Goal: Check status: Check status

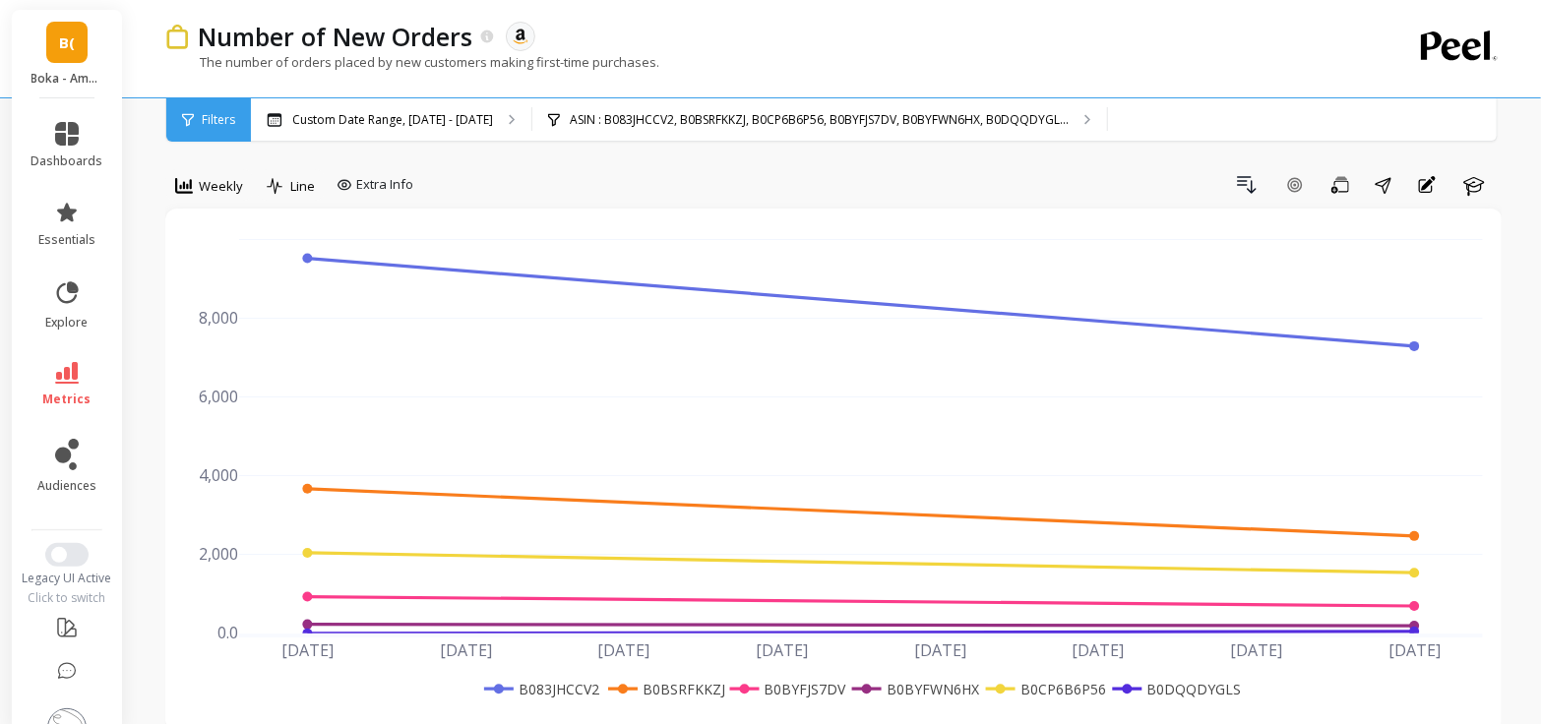
scroll to position [5, 0]
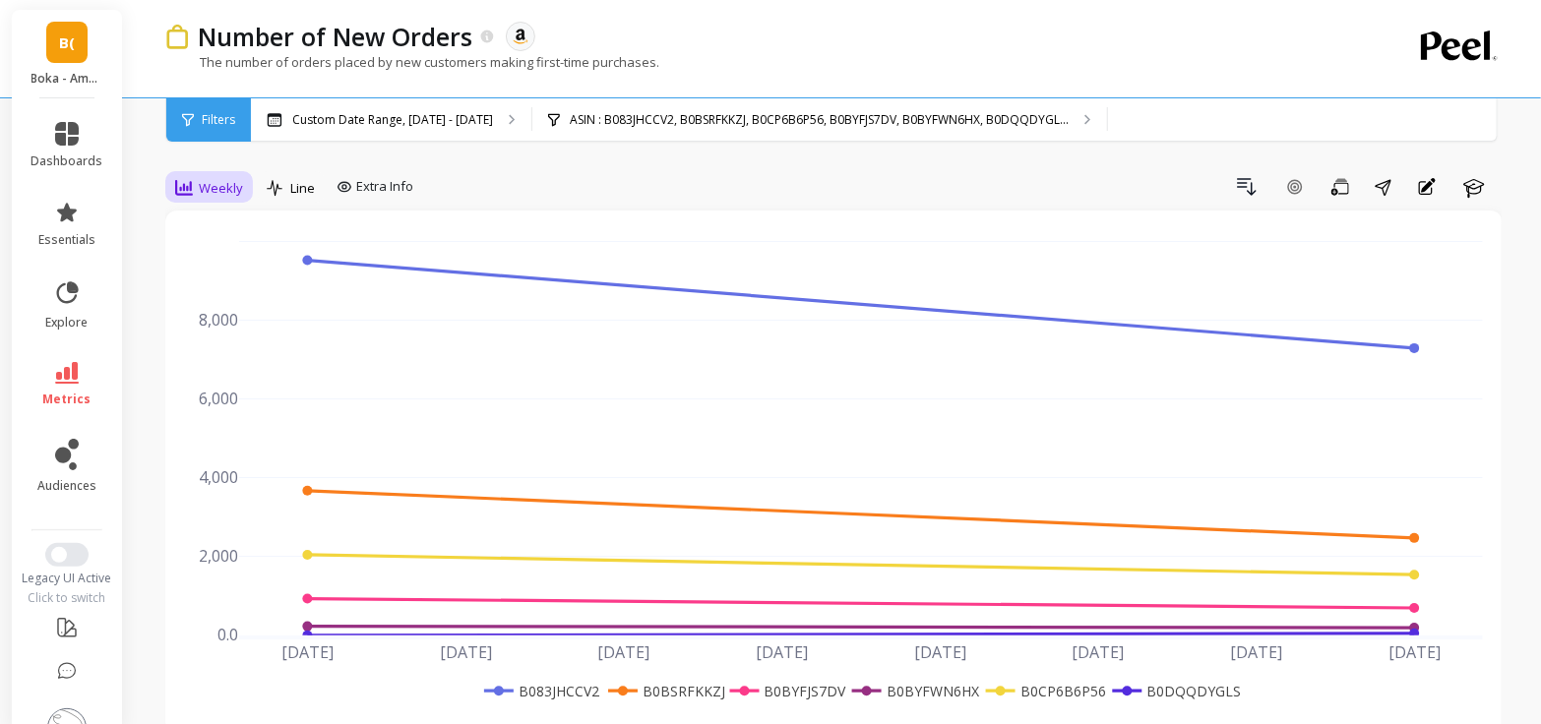
click at [218, 186] on span "Weekly" at bounding box center [221, 188] width 44 height 19
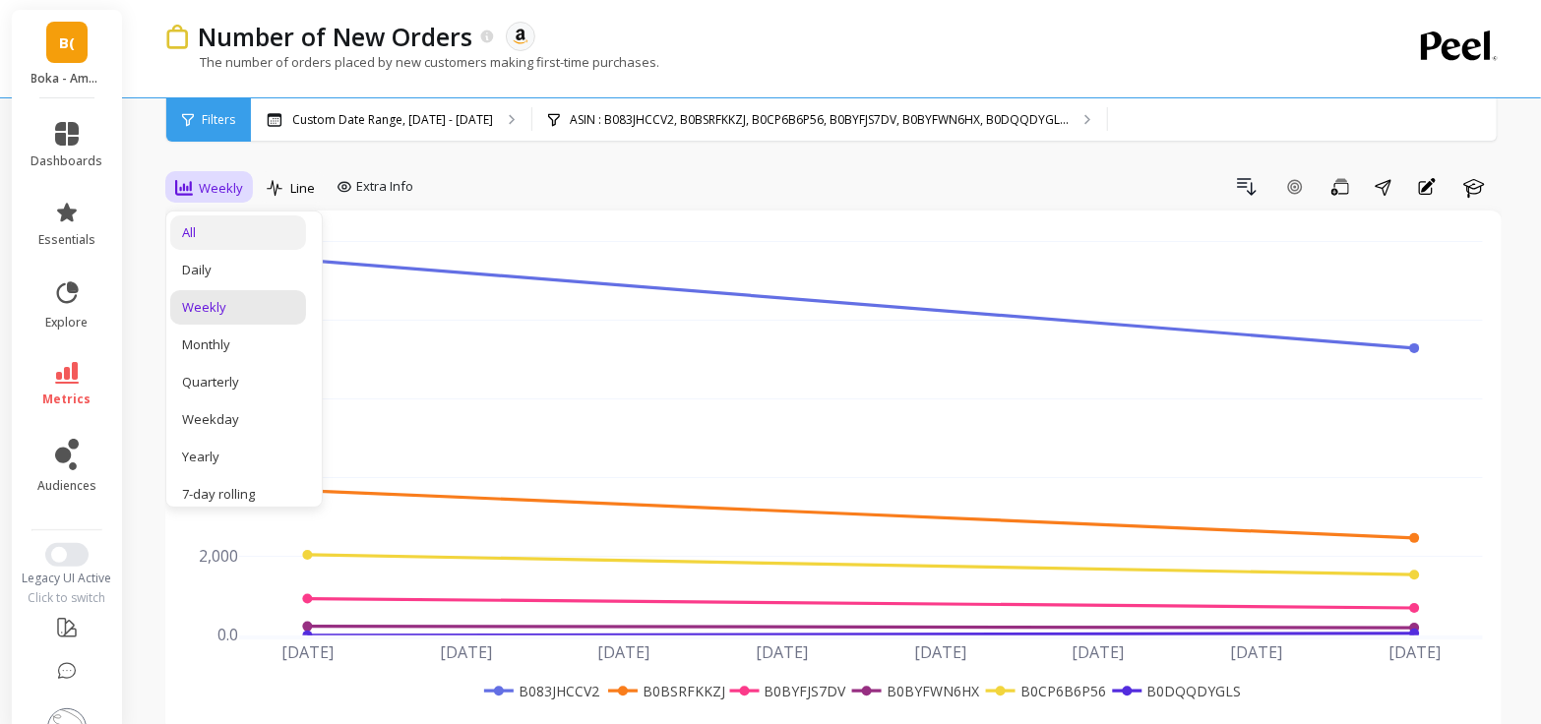
click at [231, 231] on div "All" at bounding box center [238, 232] width 112 height 19
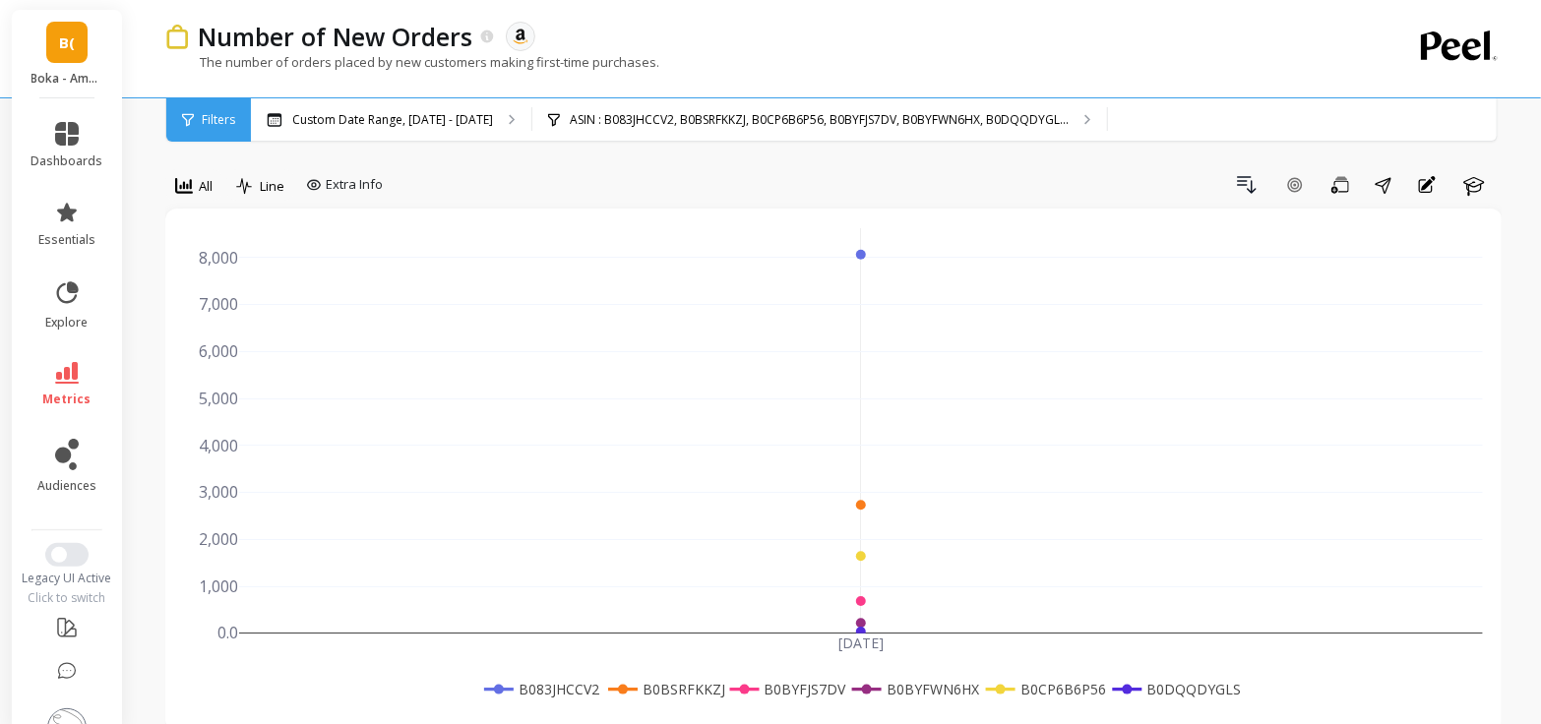
scroll to position [10, 0]
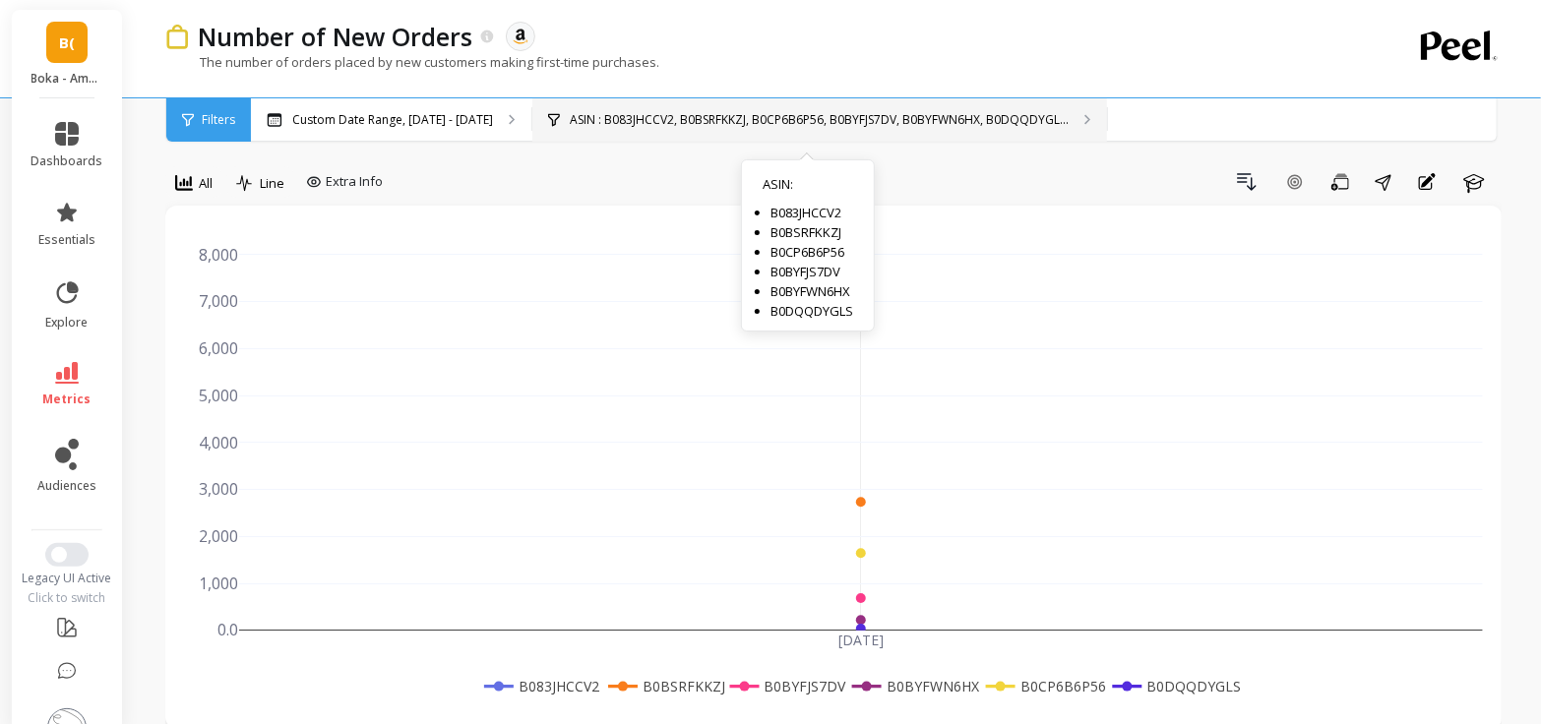
click at [965, 126] on p "ASIN : B083JHCCV2, B0BSRFKKZJ, B0CP6B6P56, B0BYFJS7DV, B0BYFWN6HX, B0DQQDYGL..." at bounding box center [819, 120] width 499 height 16
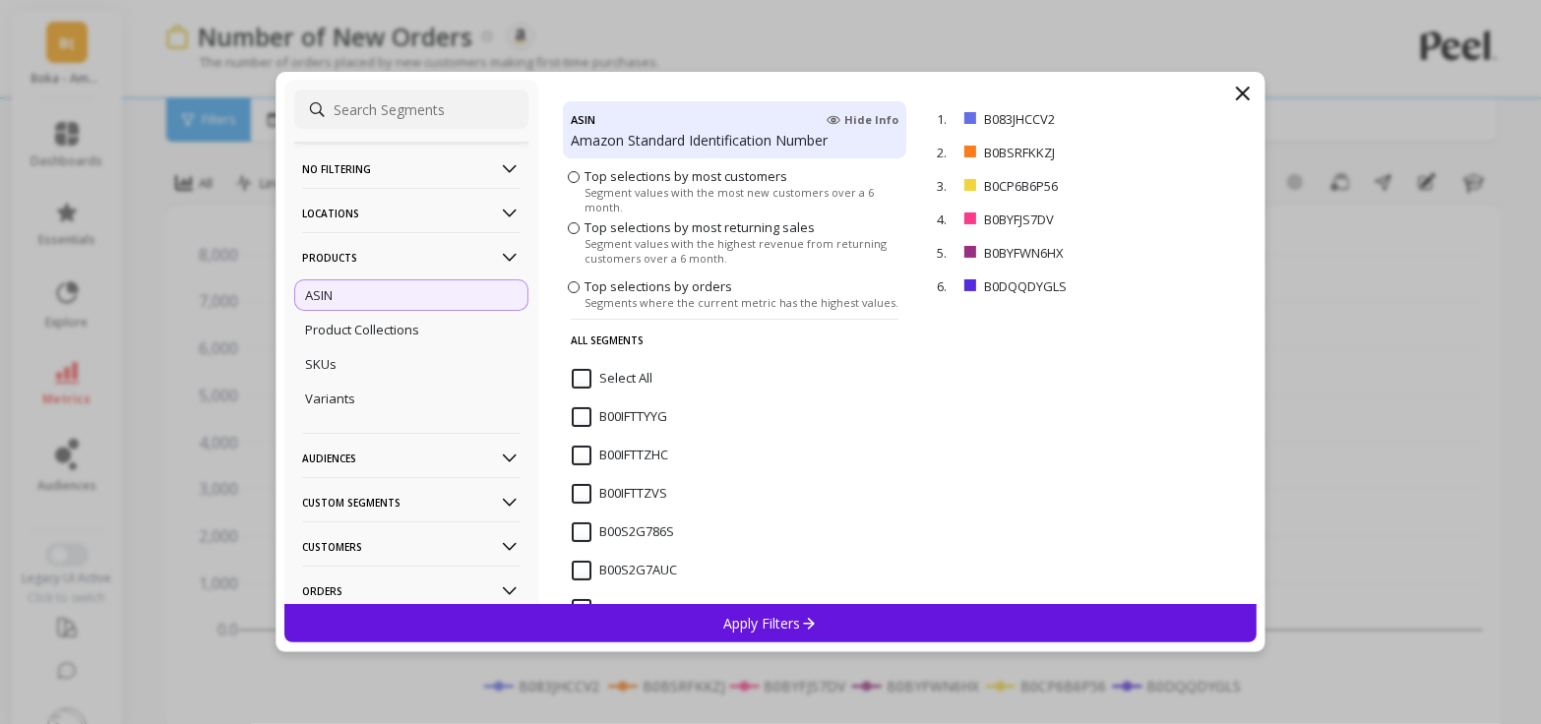
scroll to position [95, 0]
click at [1207, 252] on p "remove" at bounding box center [1200, 253] width 50 height 15
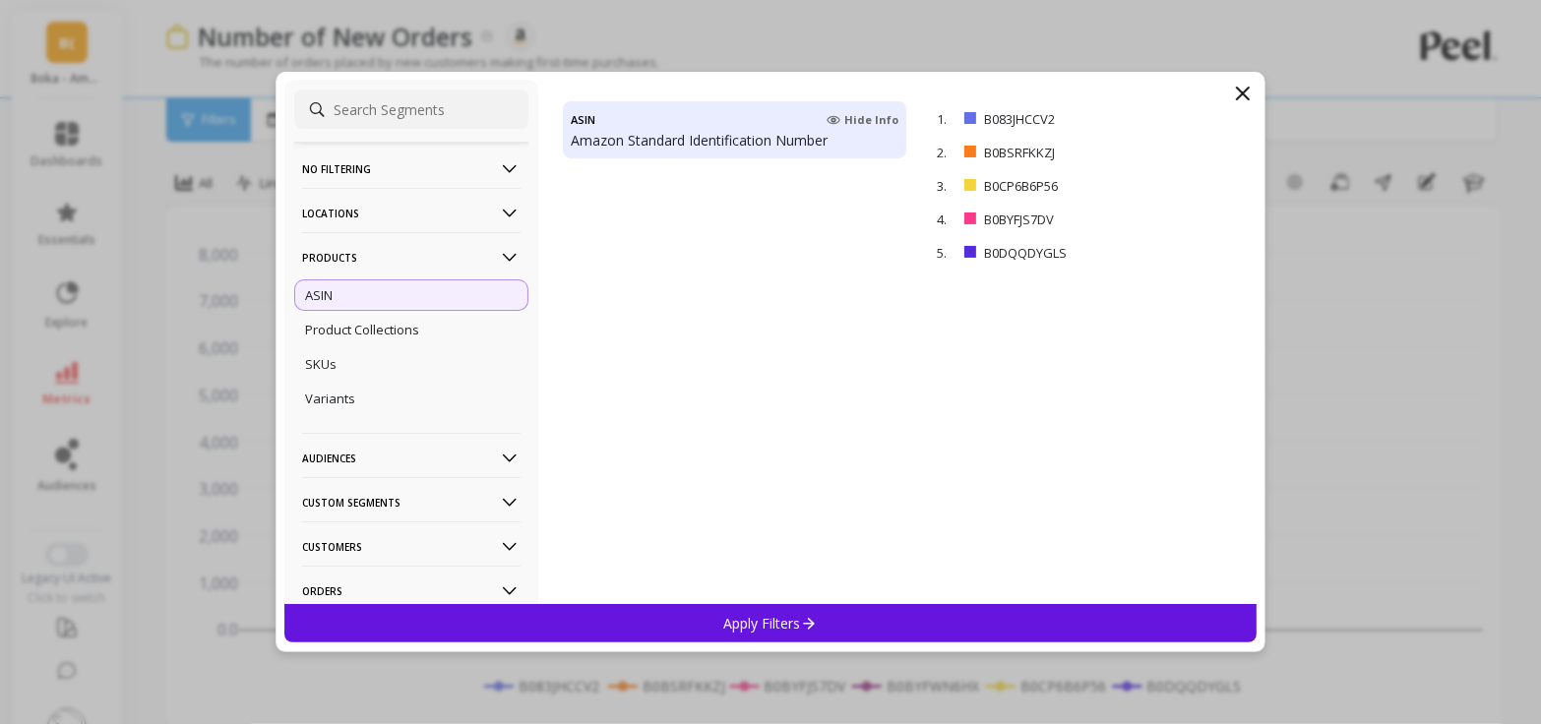
scroll to position [7931, 0]
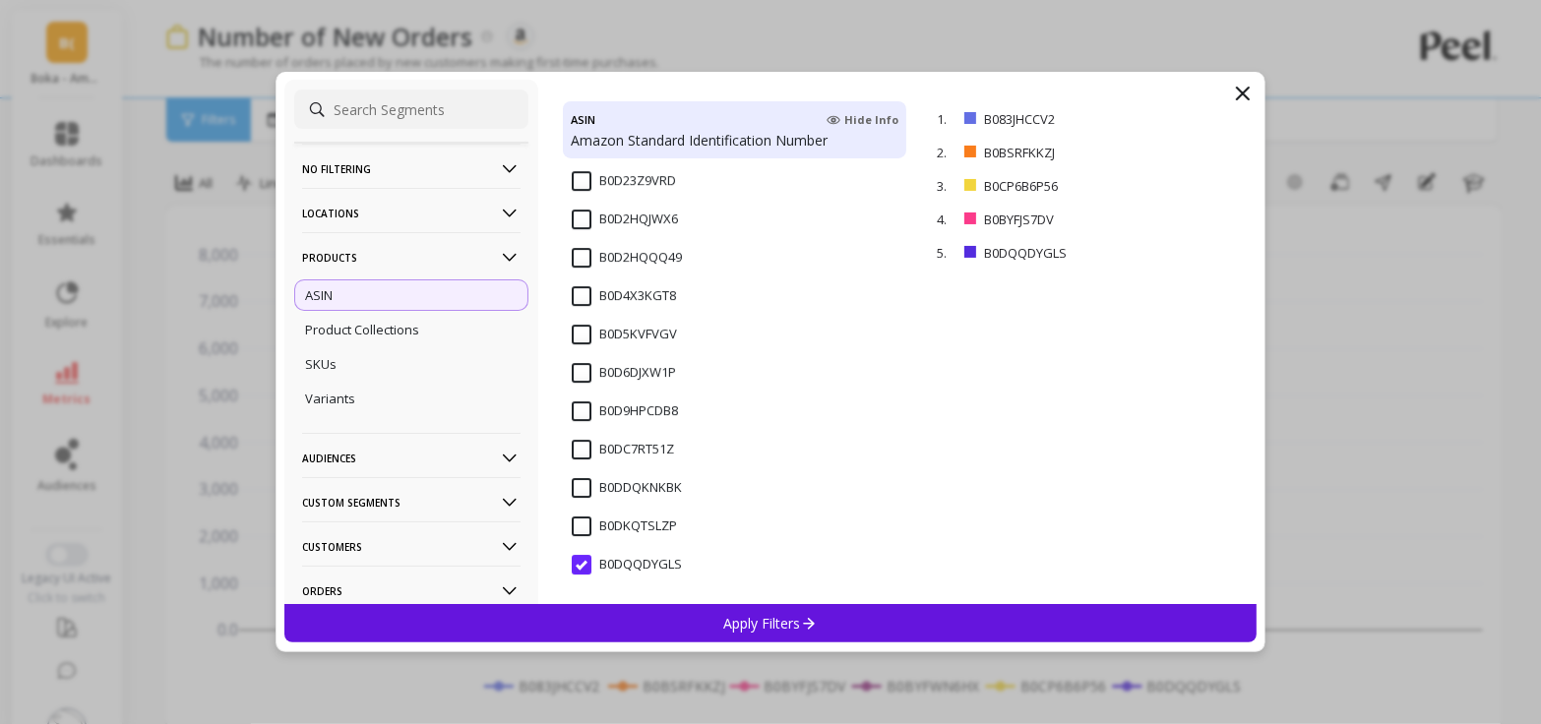
click at [582, 567] on input "B0DQQDYGLS" at bounding box center [627, 565] width 110 height 20
click at [1245, 93] on icon at bounding box center [1243, 94] width 24 height 24
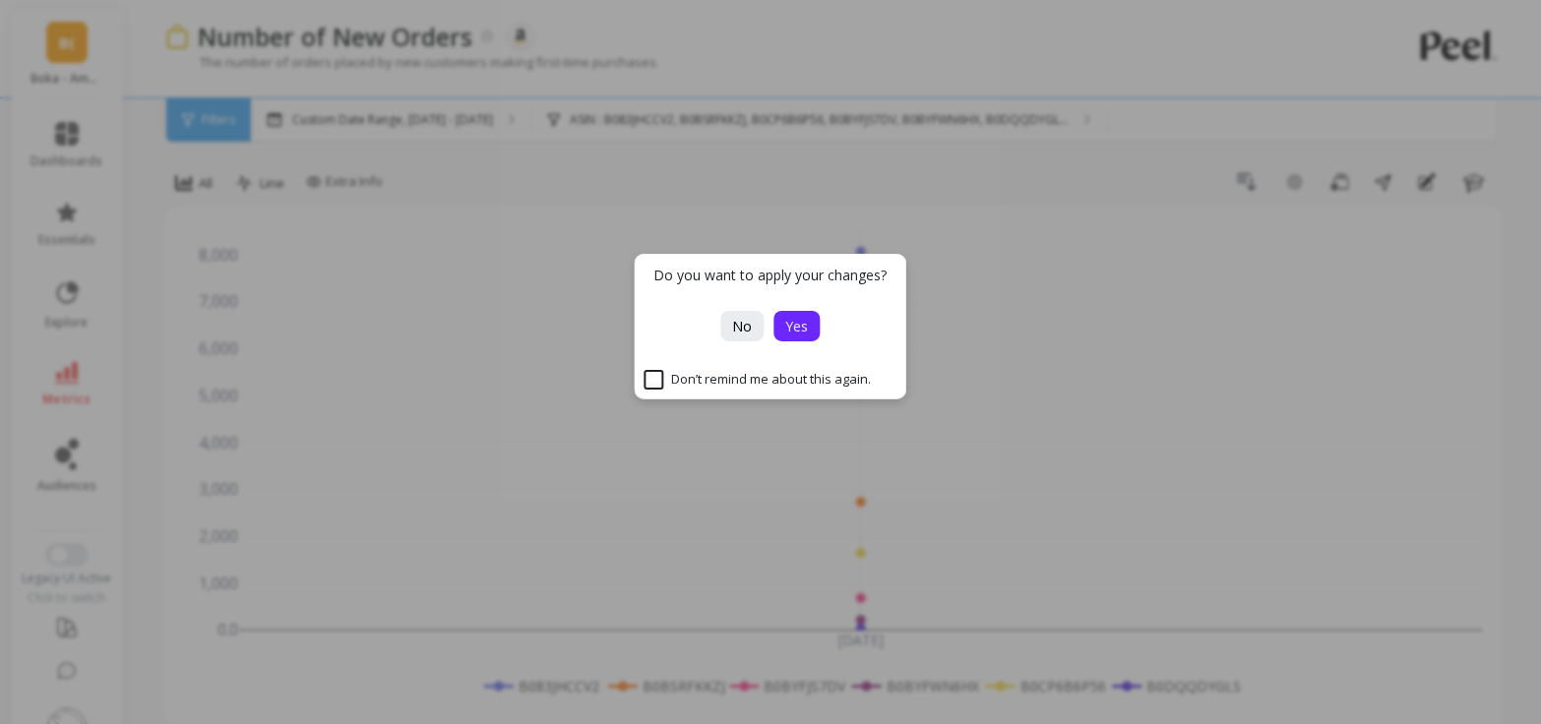
click at [795, 329] on span "Yes" at bounding box center [797, 326] width 23 height 19
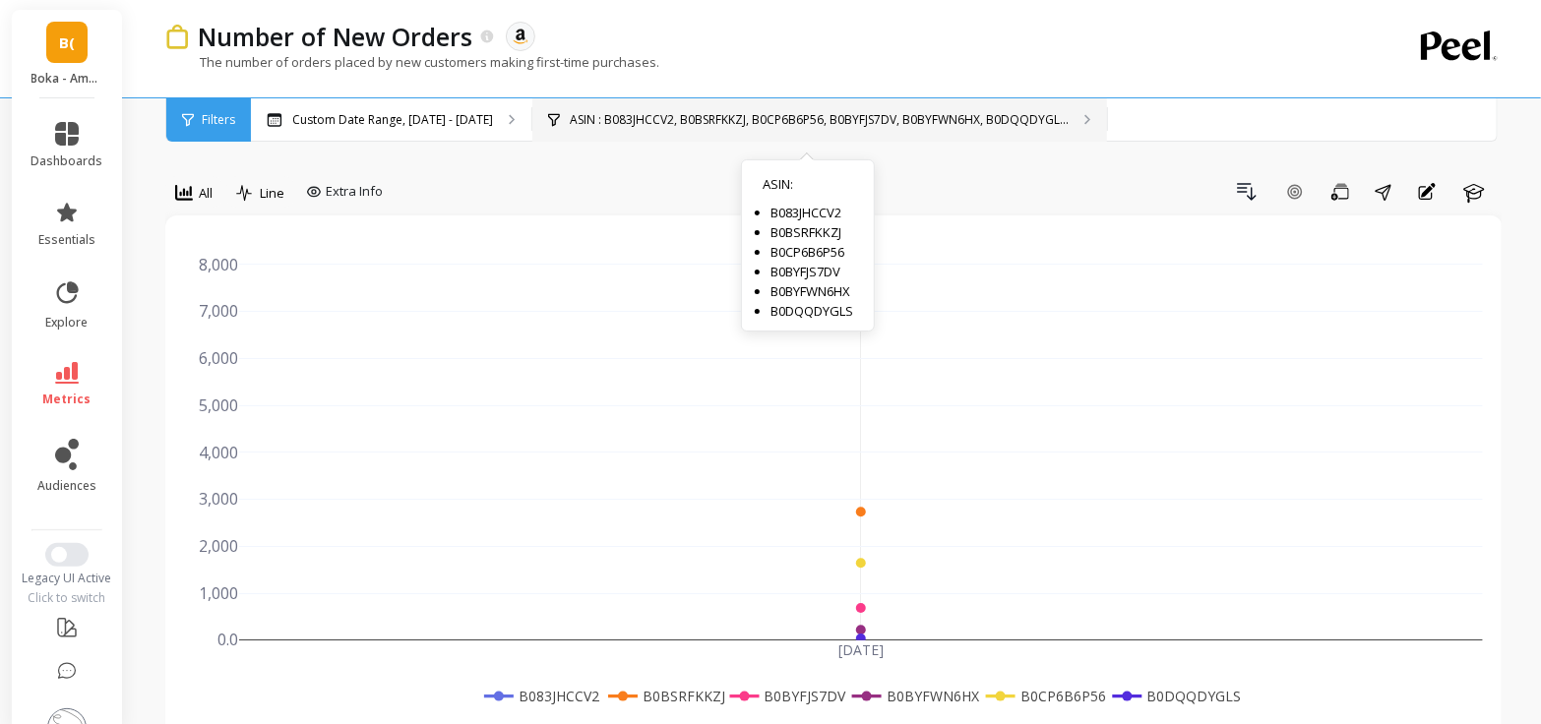
click at [877, 112] on p "ASIN : B083JHCCV2, B0BSRFKKZJ, B0CP6B6P56, B0BYFJS7DV, B0BYFWN6HX, B0DQQDYGL..." at bounding box center [819, 120] width 499 height 16
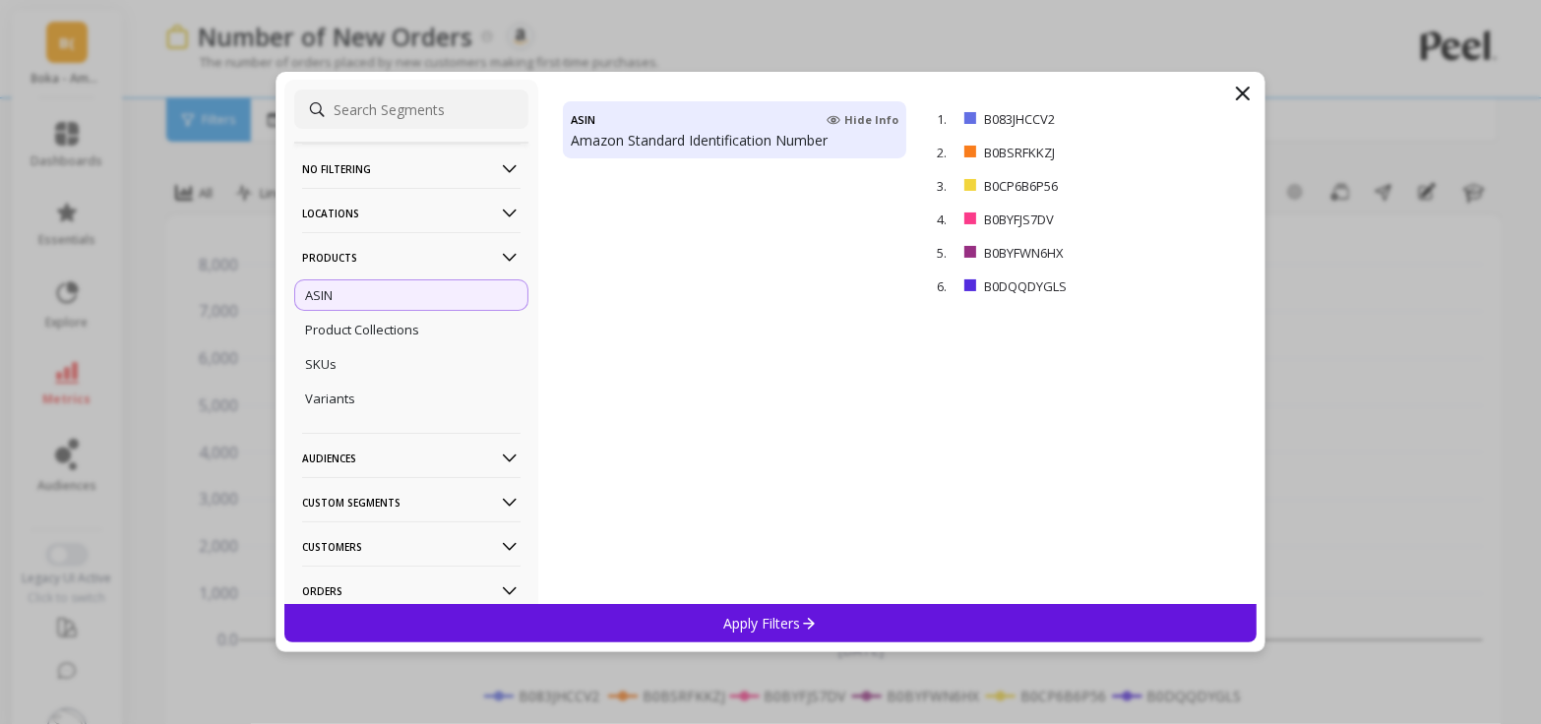
scroll to position [7970, 0]
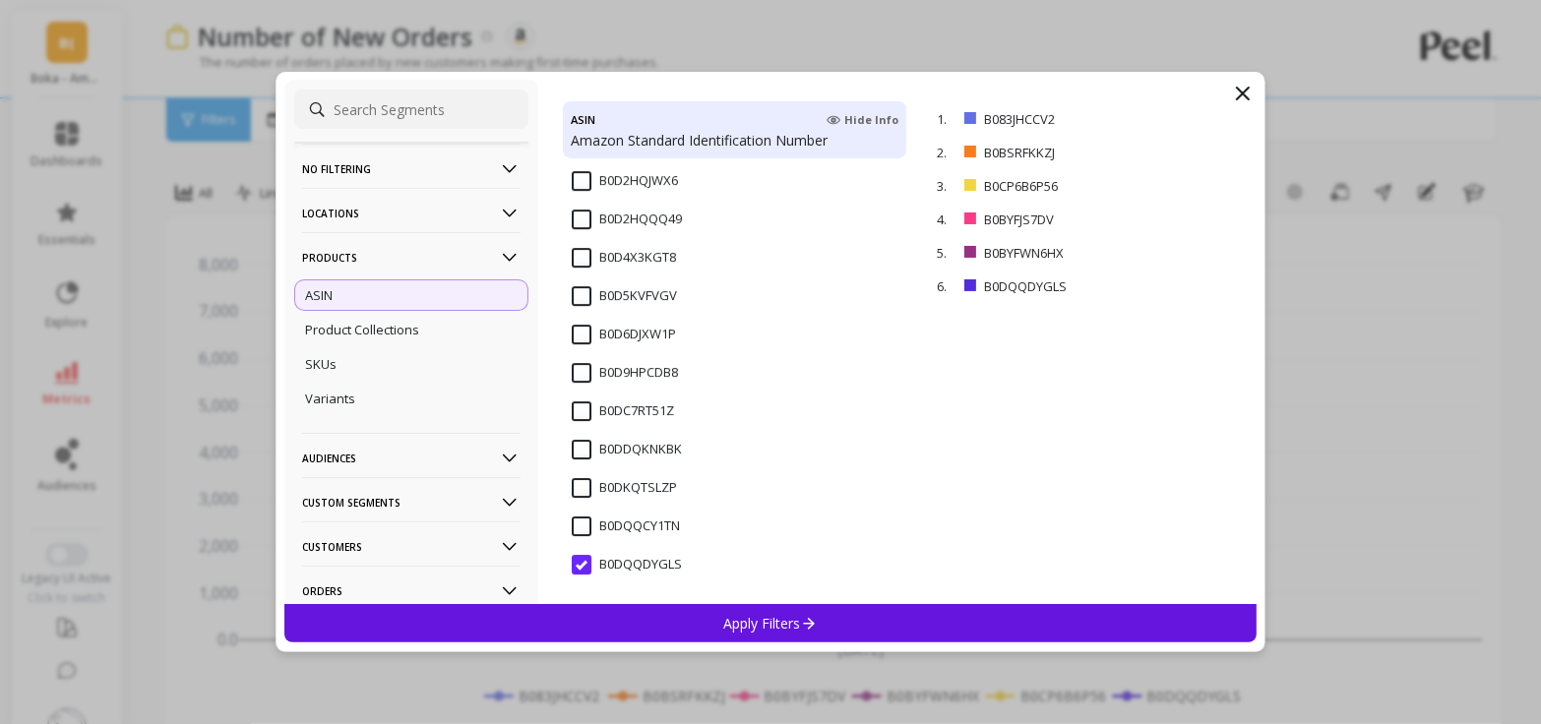
click at [578, 528] on input "B0DQQCY1TN" at bounding box center [626, 527] width 108 height 20
click at [1196, 251] on p "remove" at bounding box center [1200, 253] width 50 height 15
click at [765, 630] on p "Apply Filters" at bounding box center [770, 623] width 93 height 19
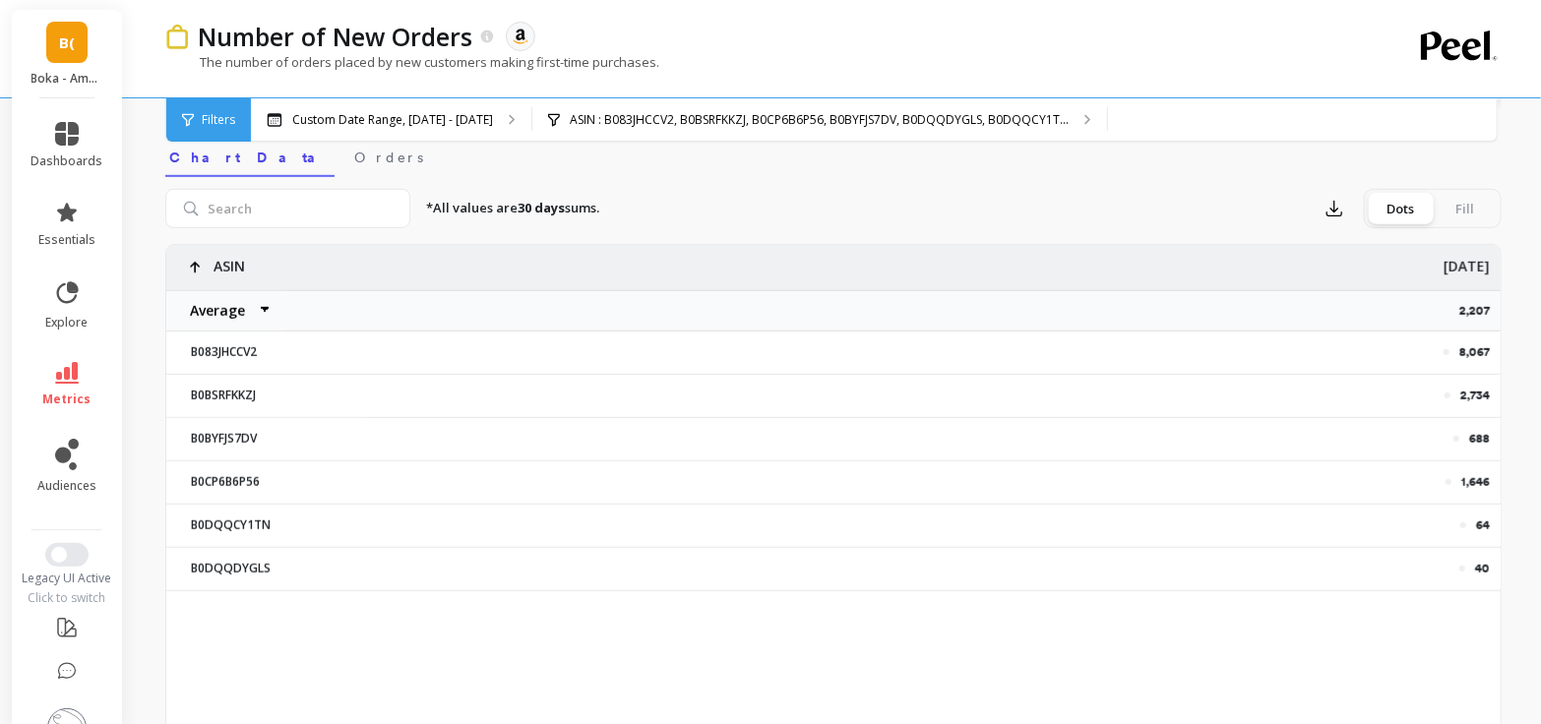
scroll to position [636, 0]
click at [465, 109] on div "Custom Date Range, [DATE] - [DATE]" at bounding box center [391, 119] width 280 height 43
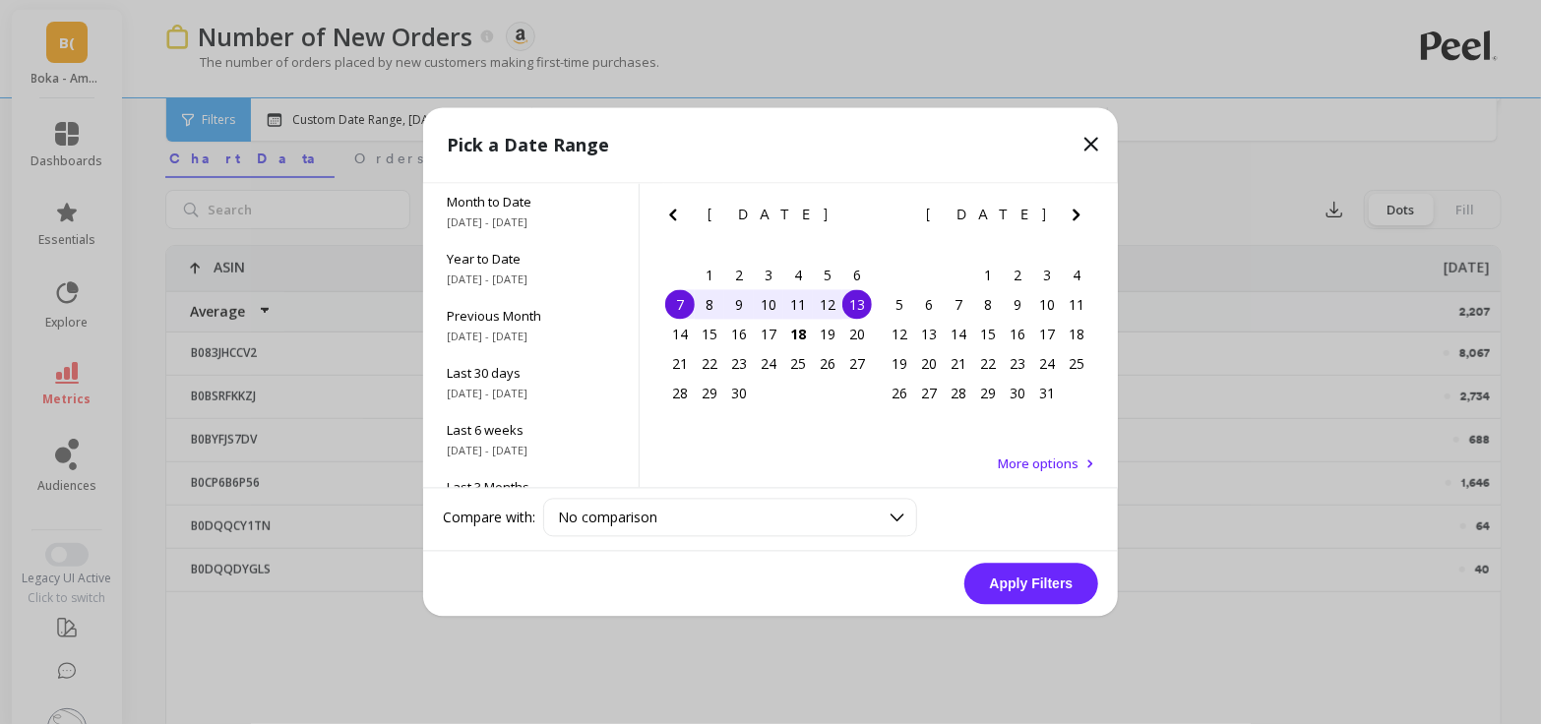
click at [1099, 149] on icon at bounding box center [1091, 145] width 24 height 24
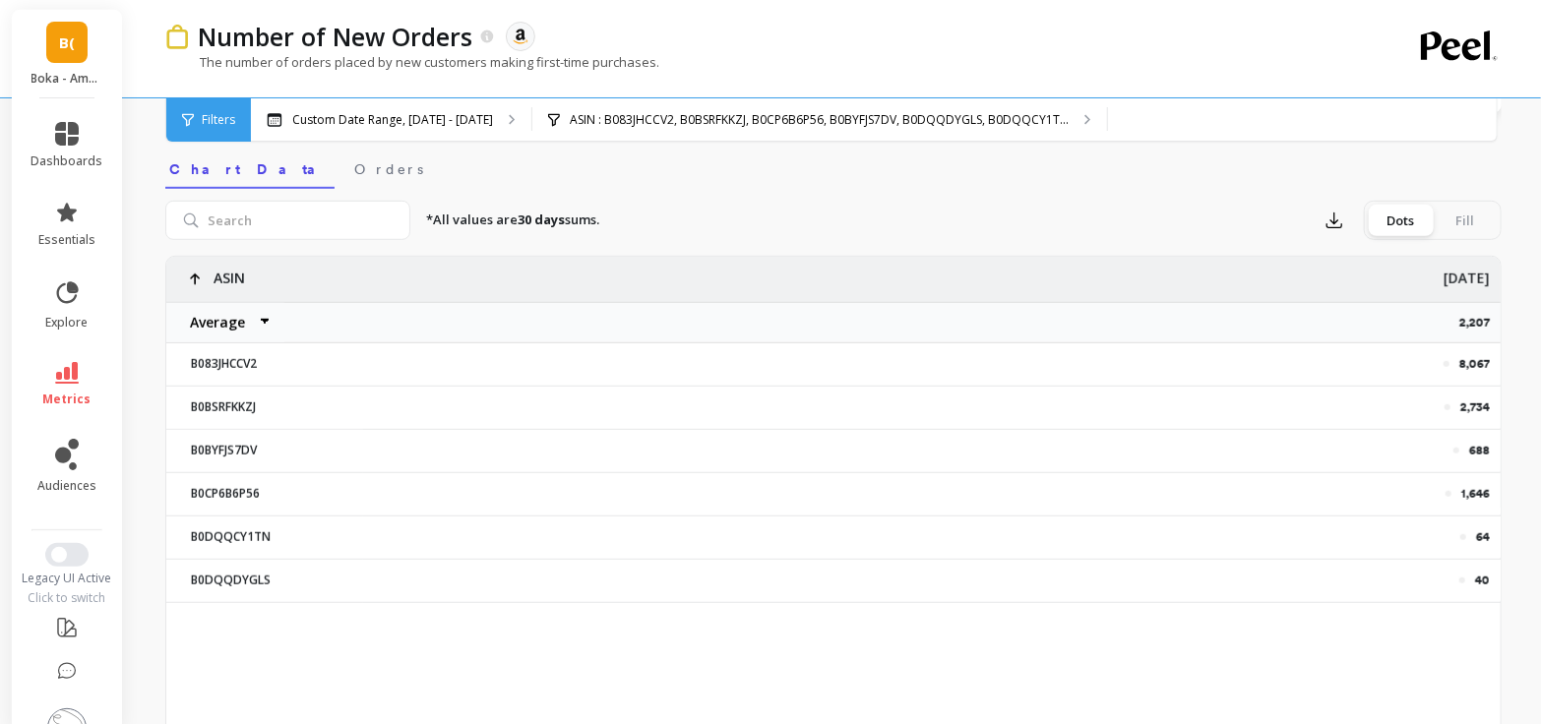
scroll to position [634, 0]
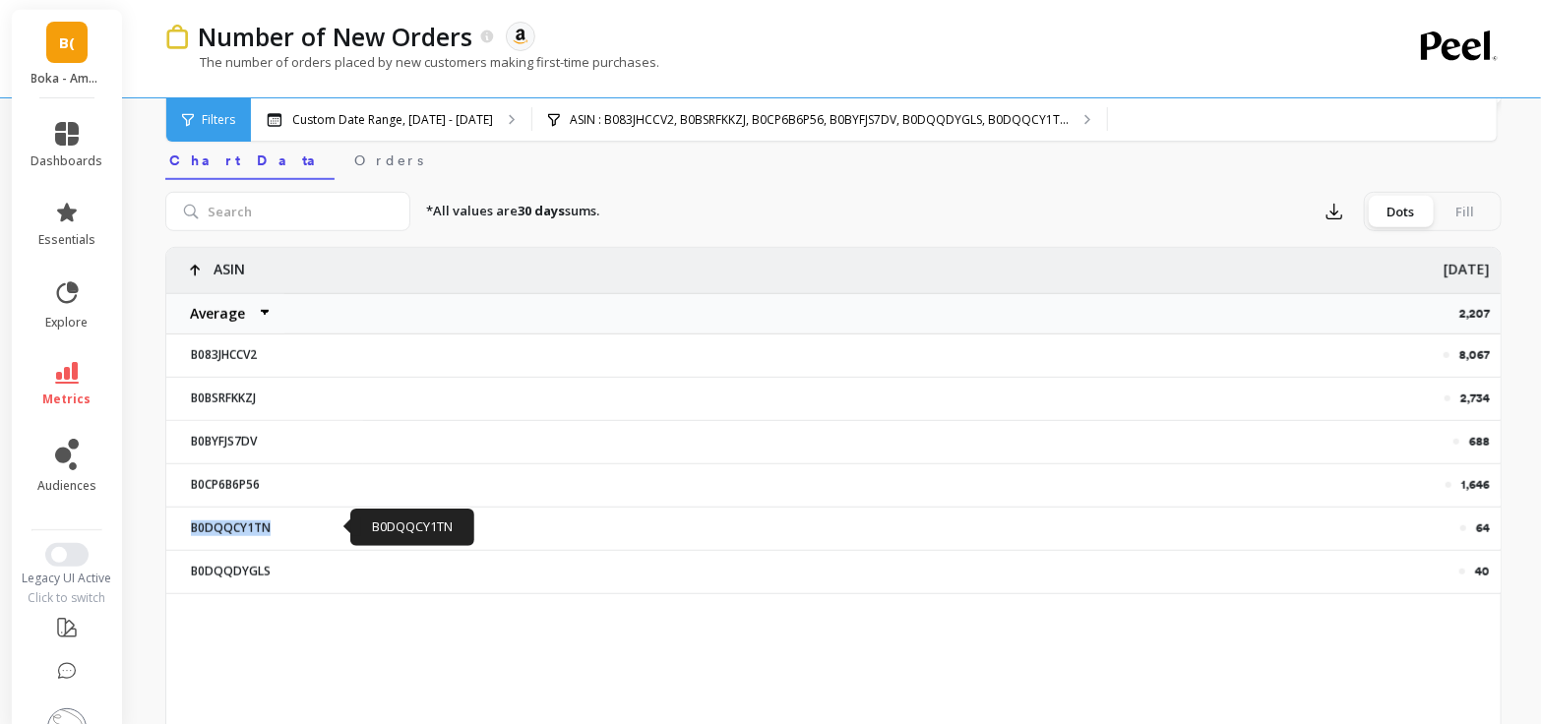
drag, startPoint x: 190, startPoint y: 527, endPoint x: 284, endPoint y: 527, distance: 94.5
click at [284, 527] on p "B0DQQCY1TN" at bounding box center [265, 528] width 172 height 16
copy p "B0DQQCY1TN"
drag, startPoint x: 271, startPoint y: 571, endPoint x: 162, endPoint y: 571, distance: 108.2
click at [162, 571] on div "Number of New Orders The data you are viewing comes from: Amazon Seller Central…" at bounding box center [837, 468] width 1407 height 2204
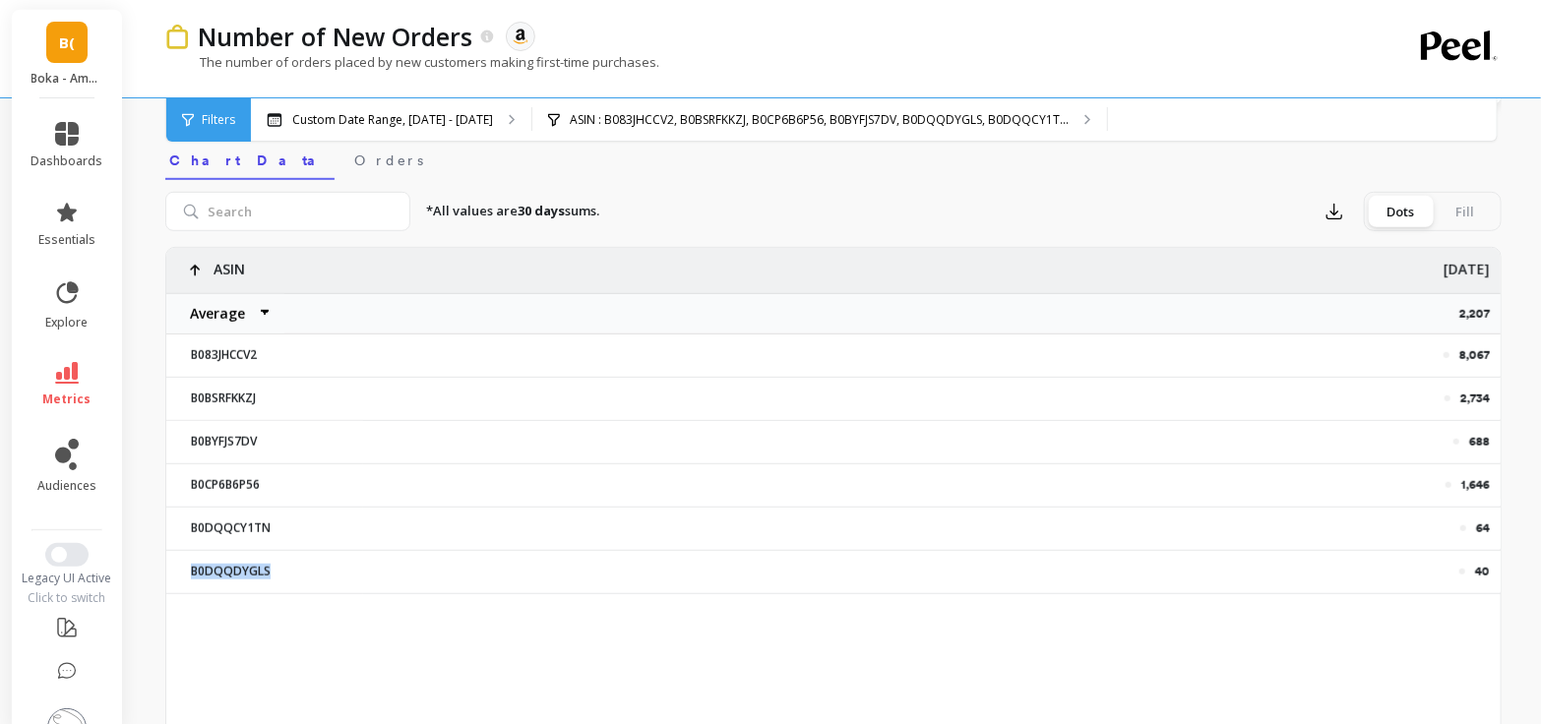
copy p "B0DQQDYGLS"
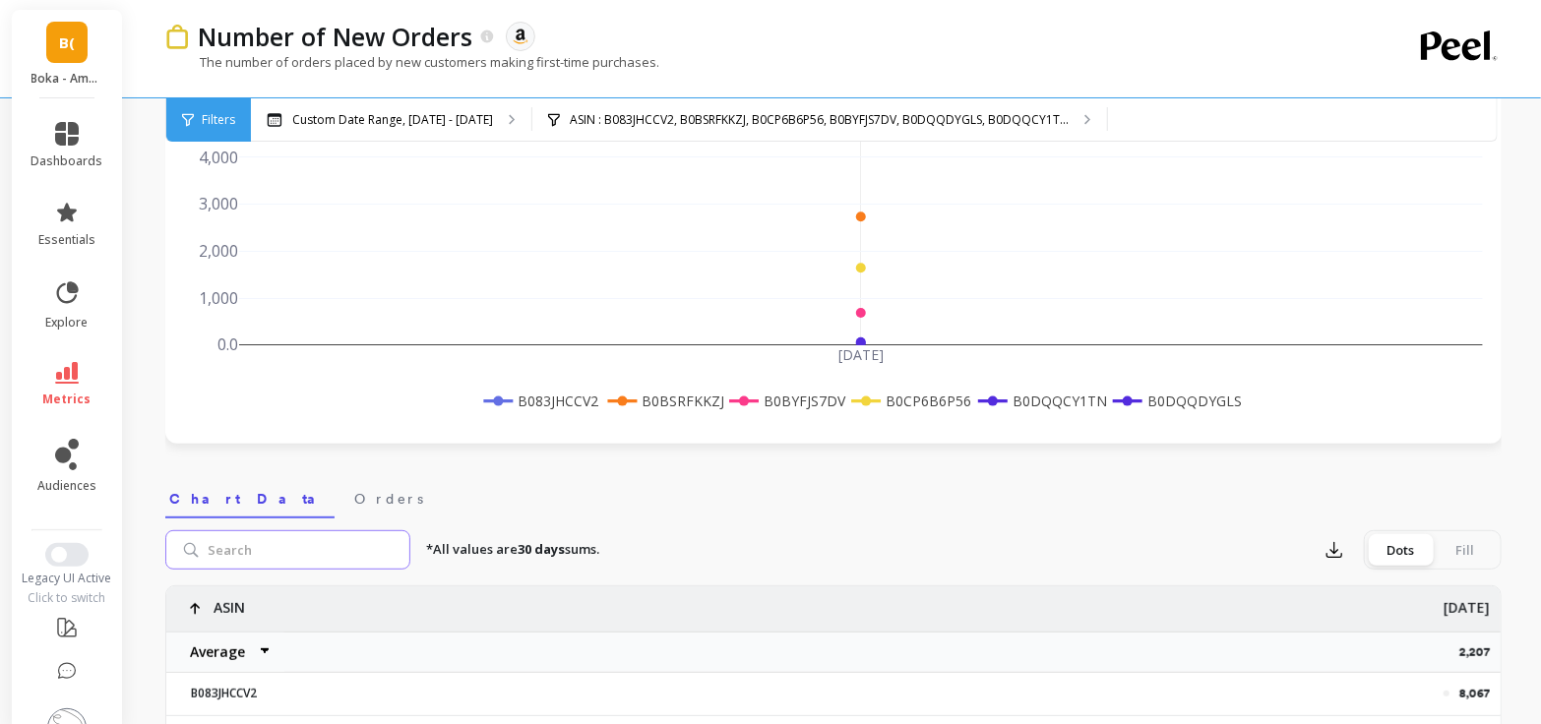
scroll to position [0, 0]
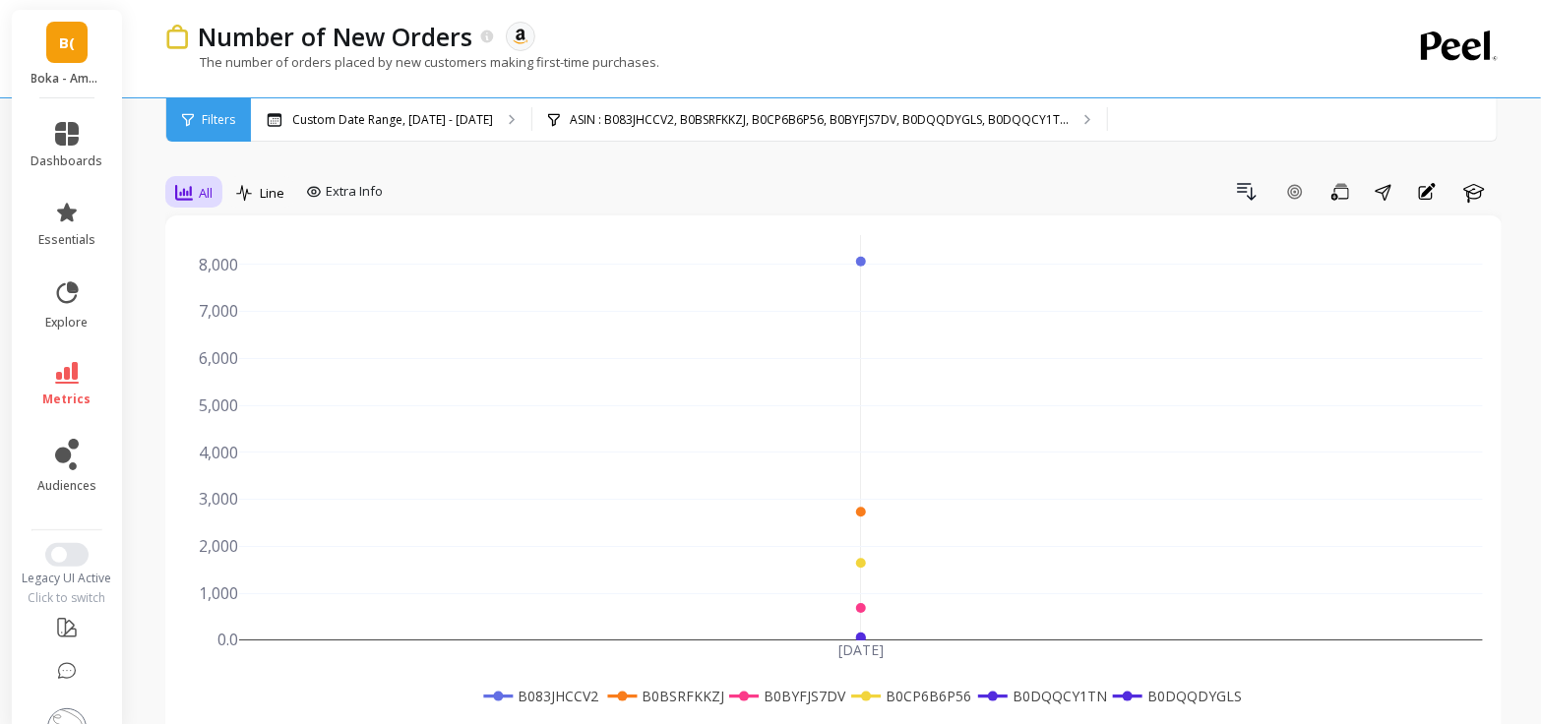
click at [212, 197] on span "All" at bounding box center [206, 193] width 14 height 19
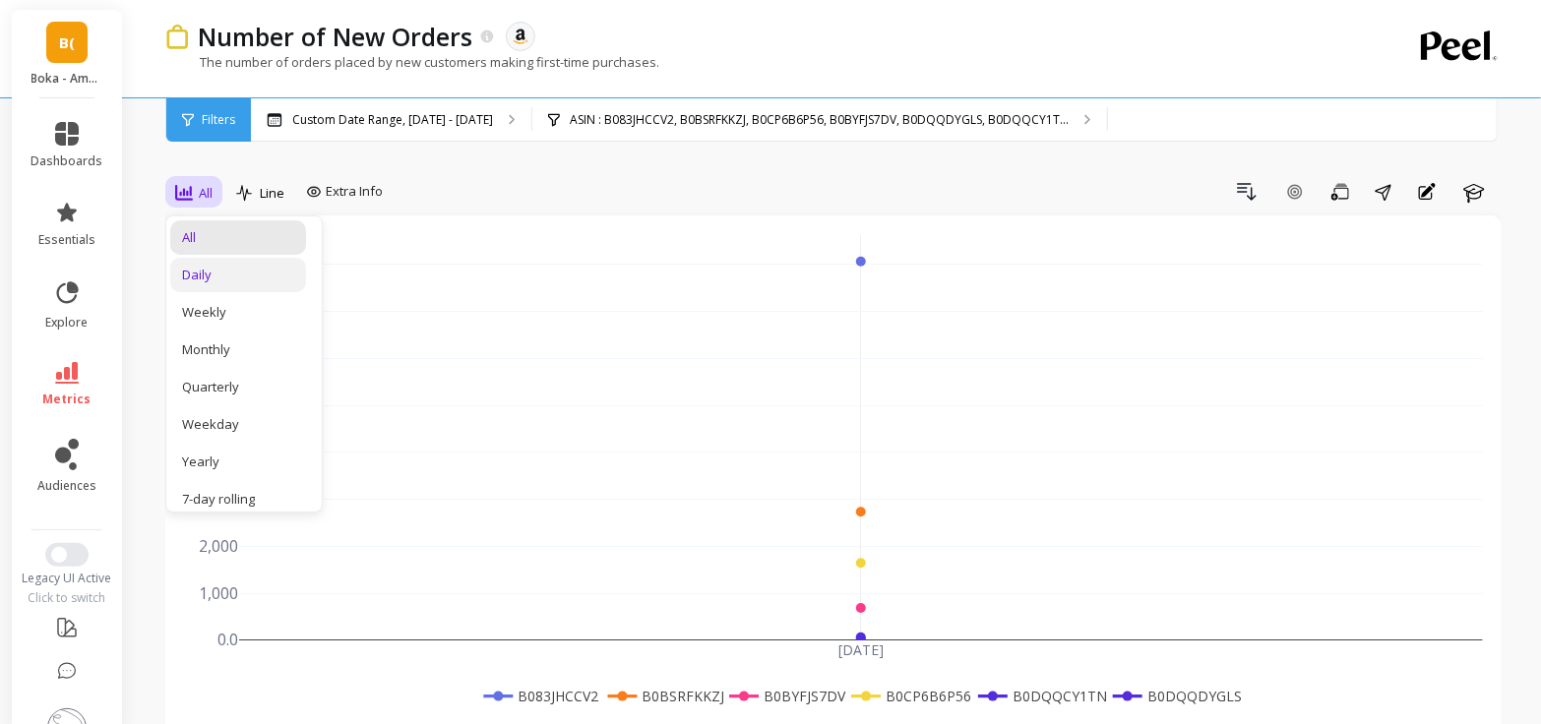
click at [212, 267] on div "Daily" at bounding box center [238, 275] width 112 height 19
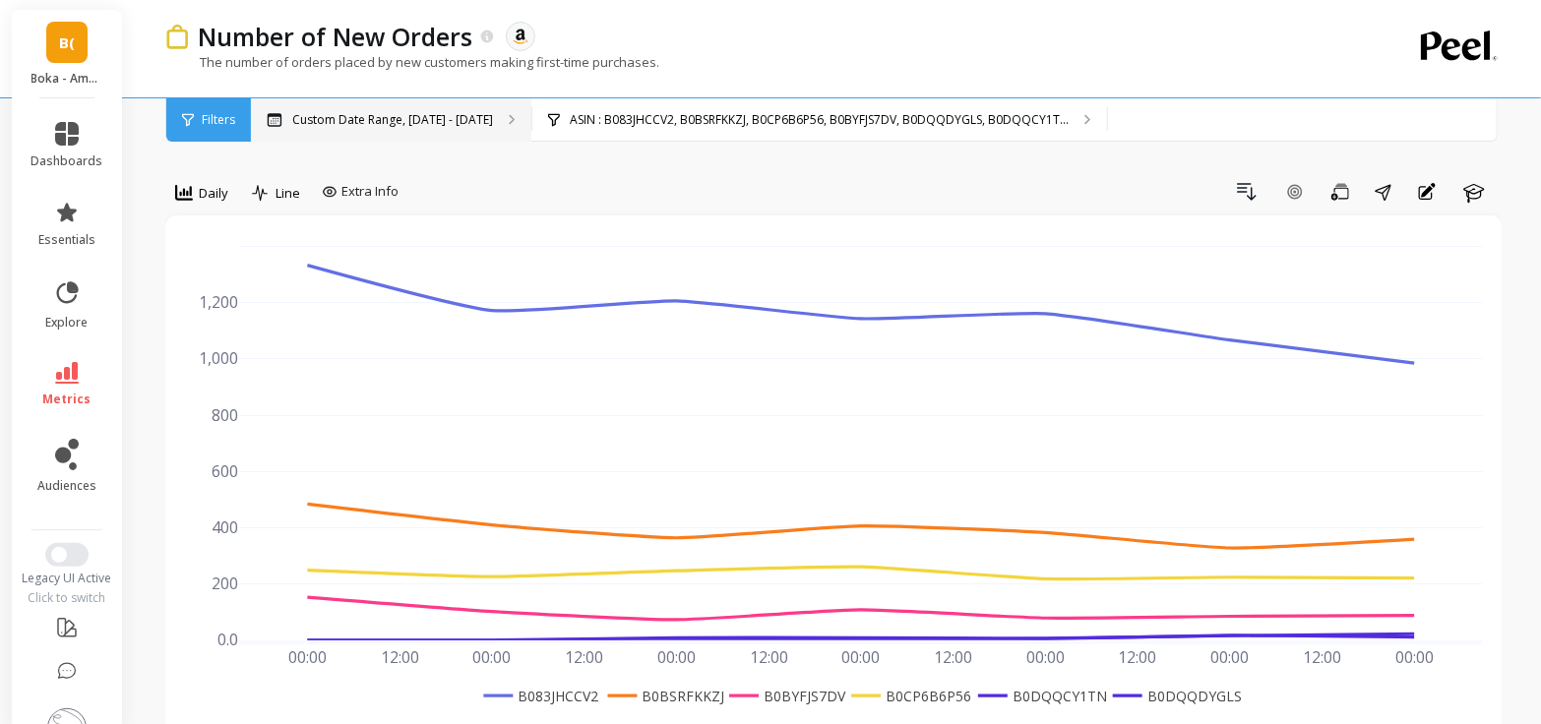
click at [436, 125] on p "Custom Date Range, [DATE] - [DATE]" at bounding box center [392, 120] width 201 height 16
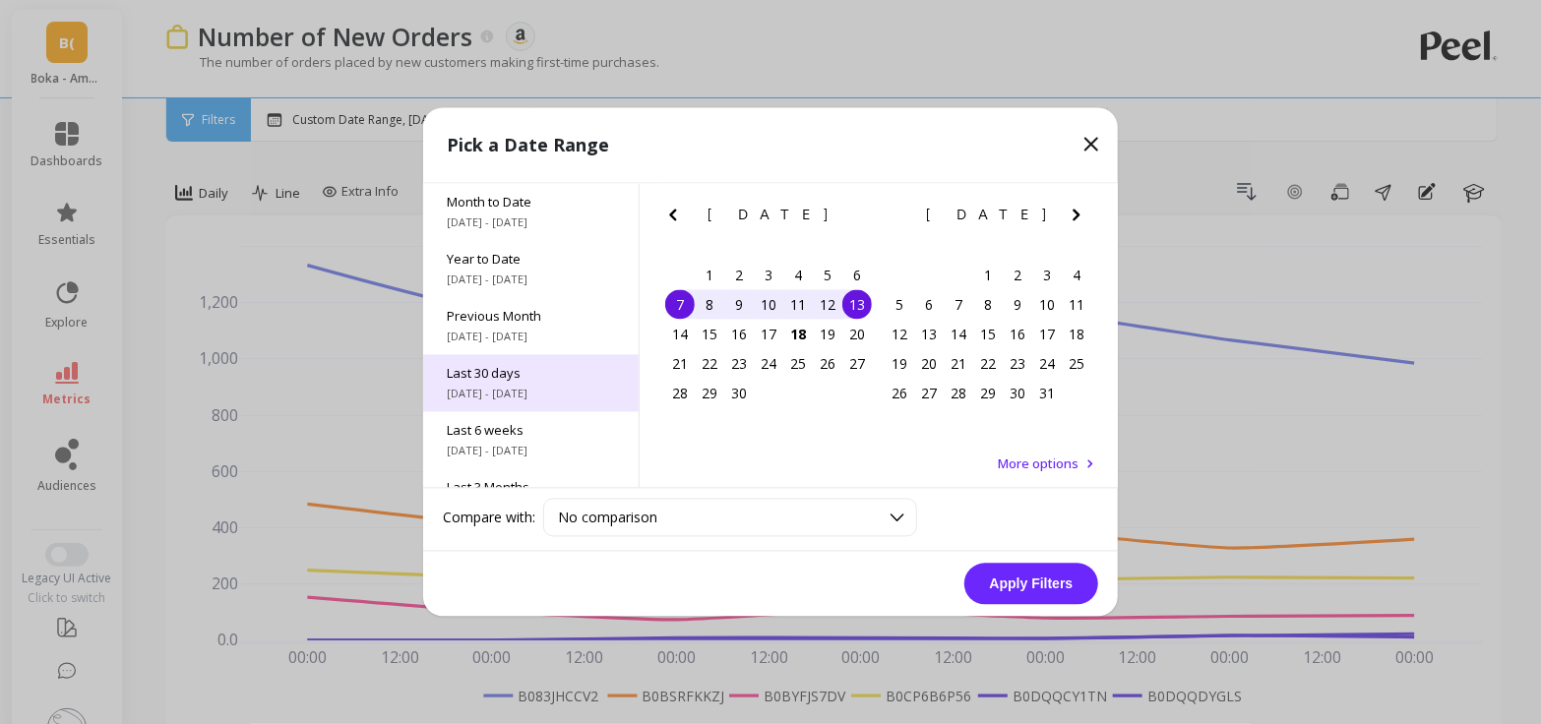
click at [492, 377] on span "Last 30 days" at bounding box center [531, 374] width 168 height 18
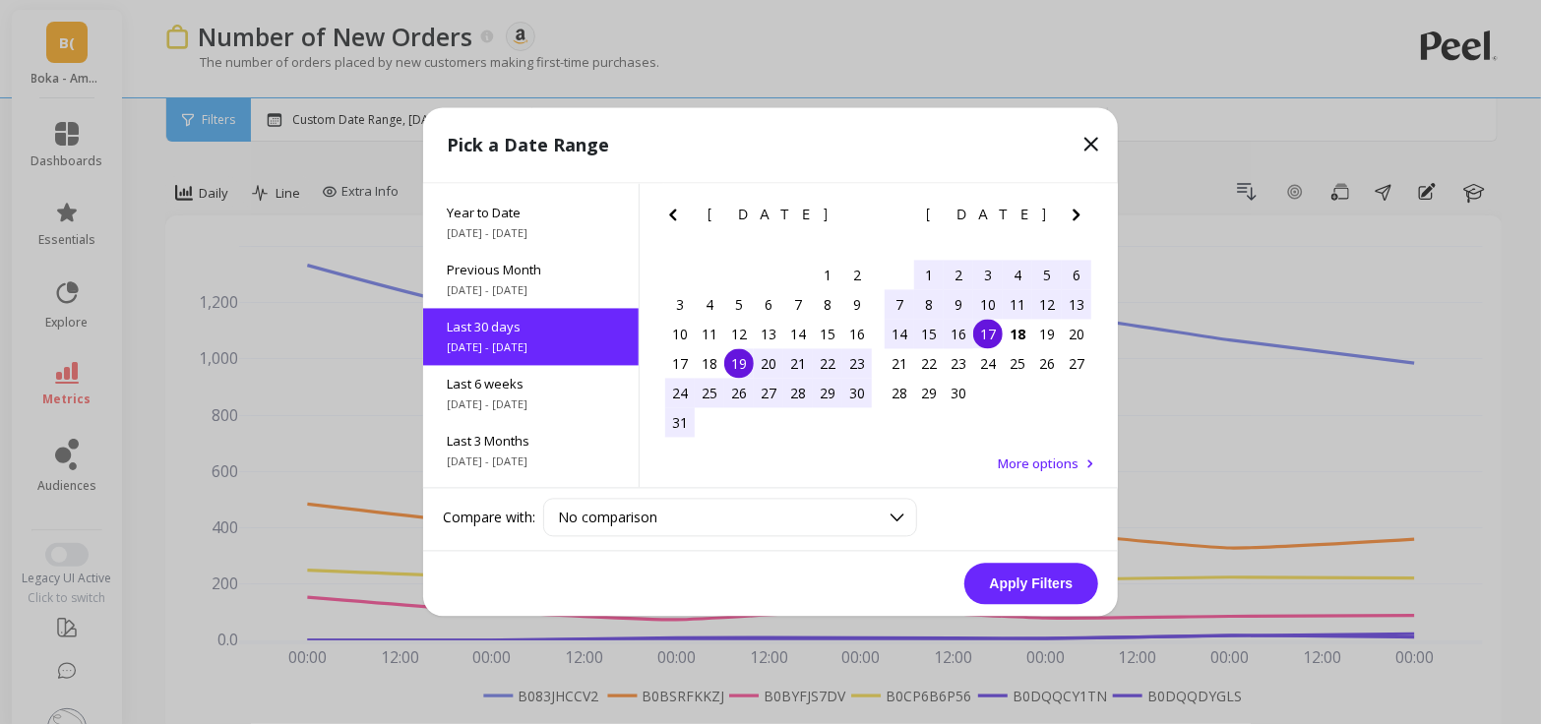
scroll to position [47, 0]
click at [1017, 582] on button "Apply Filters" at bounding box center [1031, 584] width 134 height 41
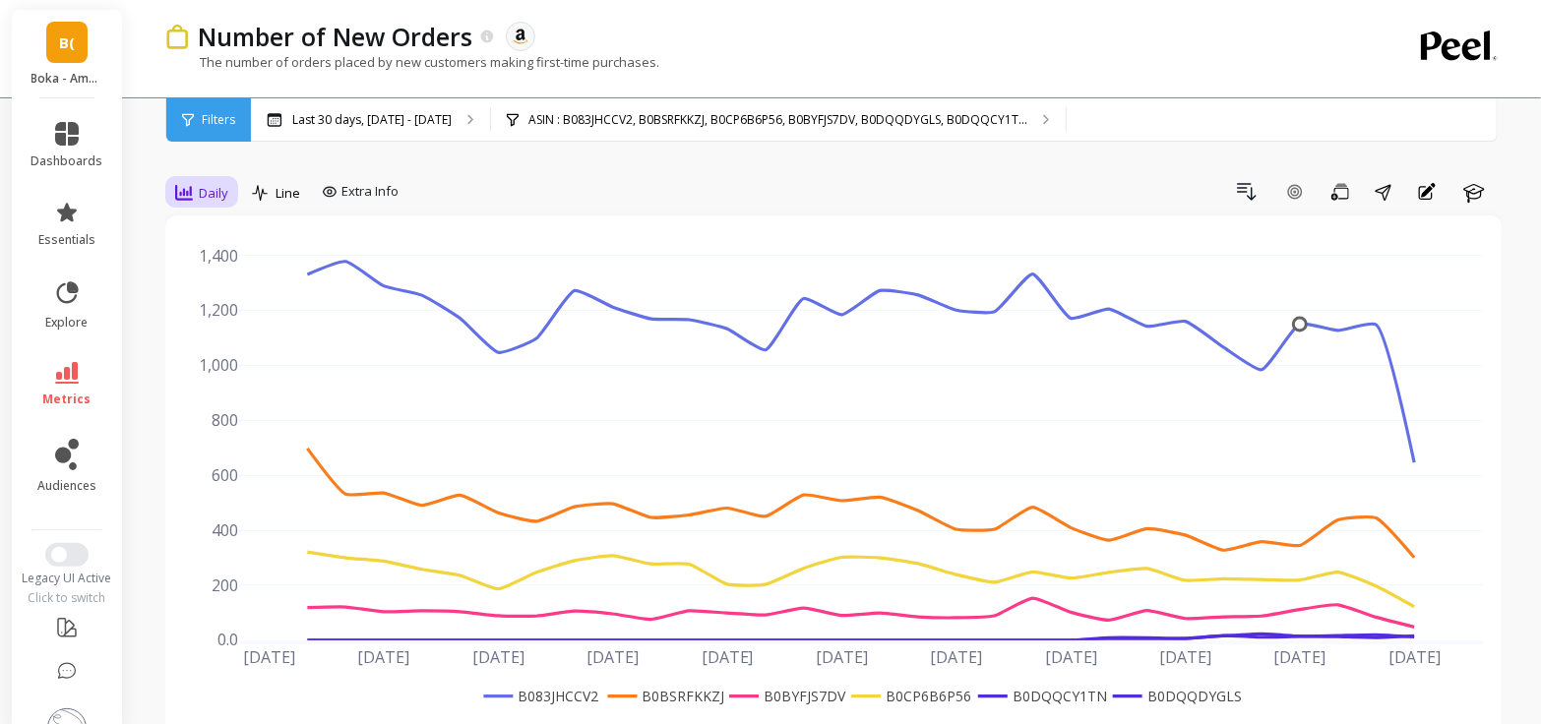
click at [206, 185] on span "Daily" at bounding box center [214, 193] width 30 height 19
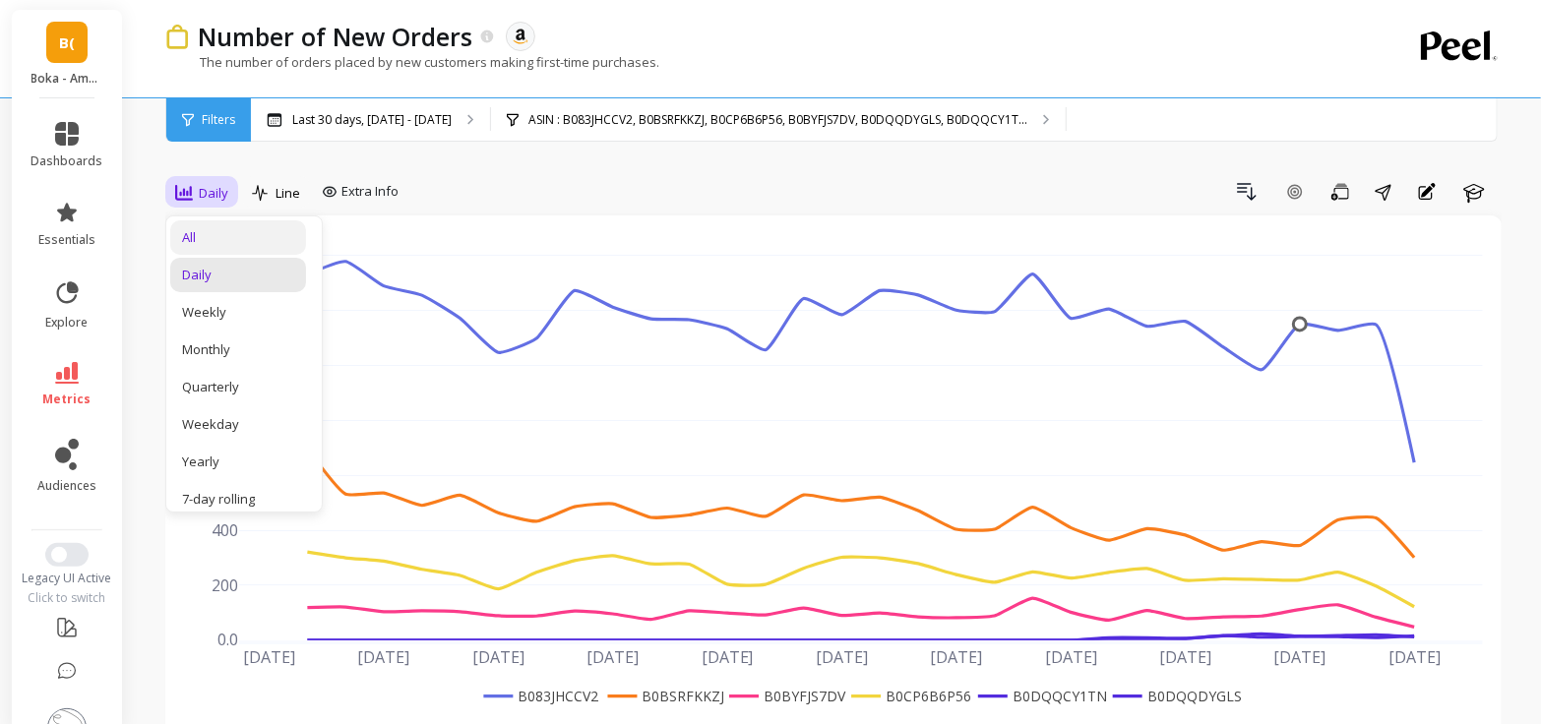
click at [214, 241] on div "All" at bounding box center [238, 237] width 112 height 19
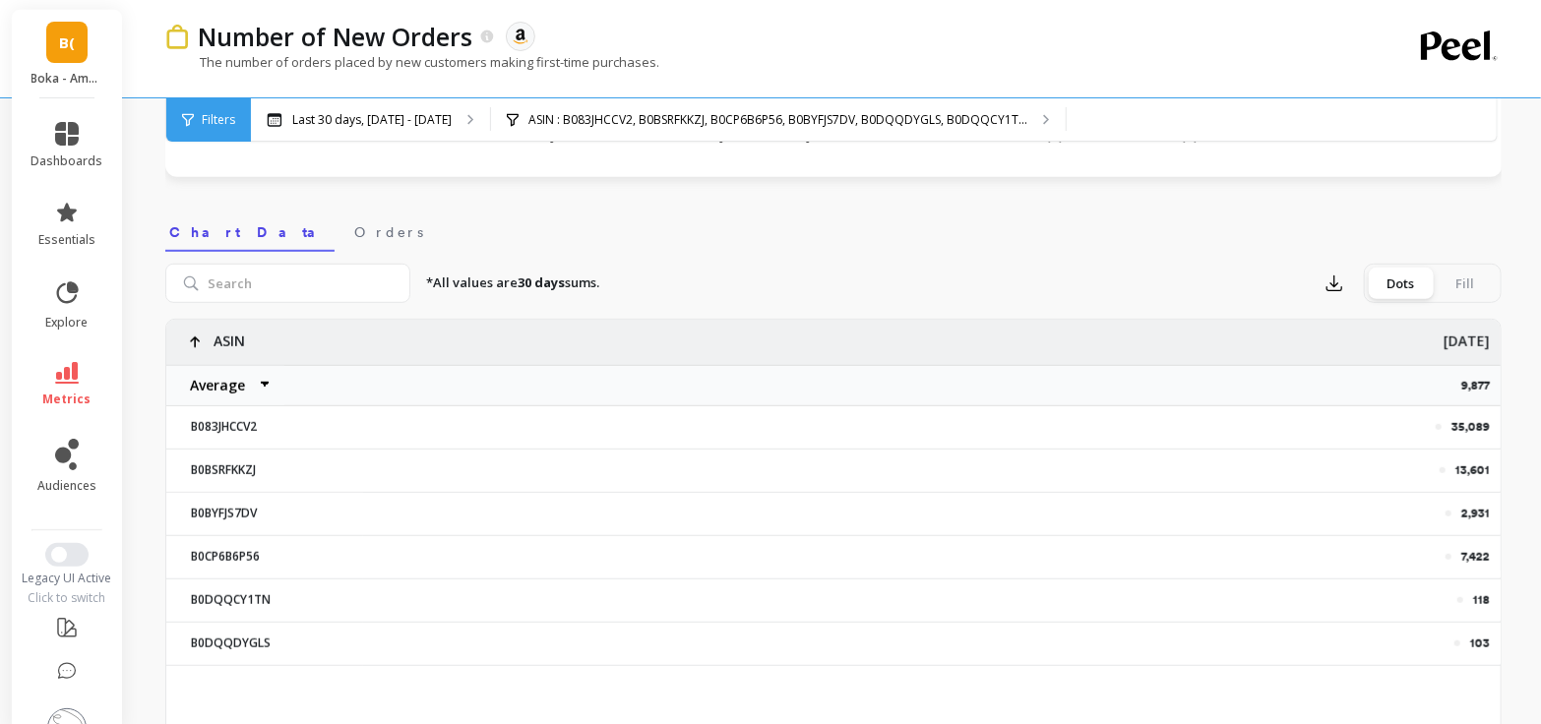
scroll to position [611, 0]
